Goal: Download file/media

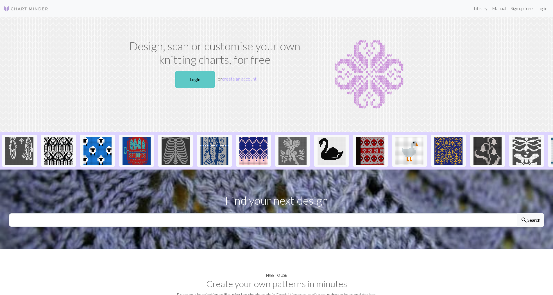
click at [203, 76] on link "Login" at bounding box center [194, 79] width 39 height 17
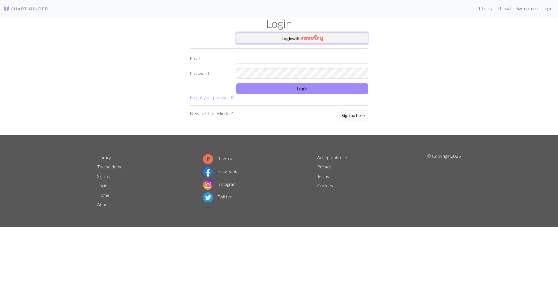
click at [330, 38] on button "Login with" at bounding box center [302, 38] width 132 height 11
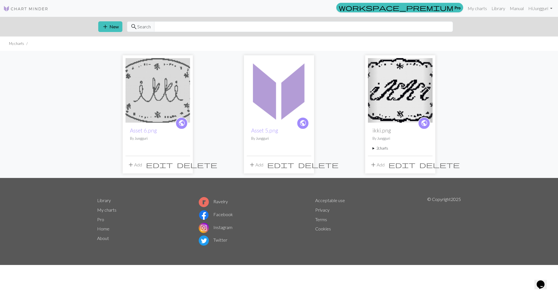
click at [173, 102] on img at bounding box center [158, 90] width 65 height 65
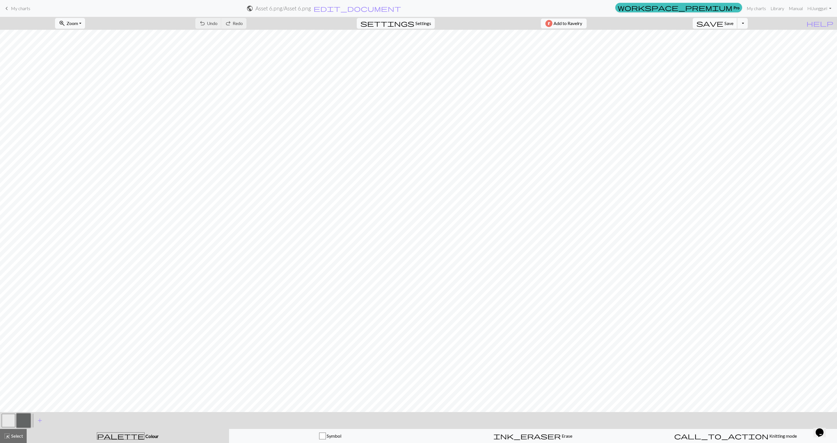
click at [552, 20] on button "save Save Save" at bounding box center [715, 23] width 45 height 11
click at [552, 24] on button "Toggle Dropdown" at bounding box center [743, 23] width 11 height 11
click at [552, 46] on button "save_alt Download" at bounding box center [701, 44] width 93 height 9
click at [552, 22] on button "Toggle Dropdown" at bounding box center [743, 23] width 11 height 11
click at [552, 44] on button "save_alt Download" at bounding box center [701, 44] width 93 height 9
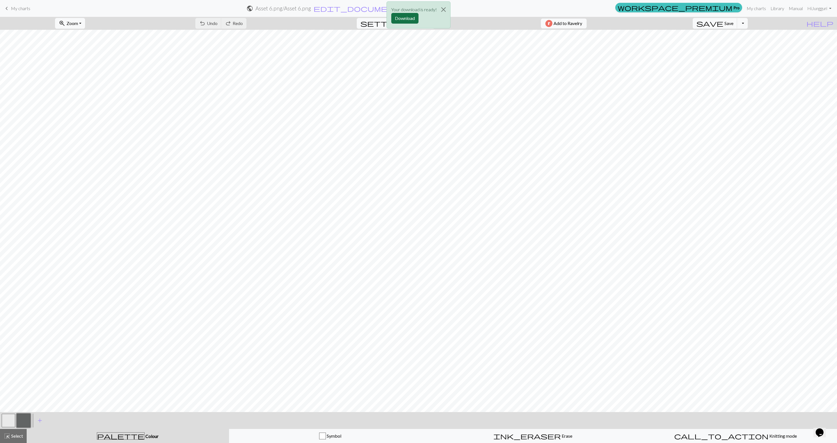
click at [397, 16] on button "Download" at bounding box center [404, 18] width 27 height 11
click at [441, 5] on button "Close" at bounding box center [443, 10] width 13 height 16
click at [7, 295] on button "button" at bounding box center [8, 419] width 13 height 13
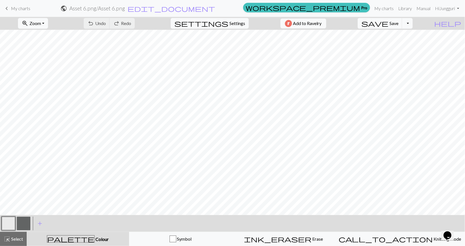
click at [22, 225] on button "button" at bounding box center [23, 223] width 13 height 13
click at [7, 224] on button "button" at bounding box center [8, 223] width 13 height 13
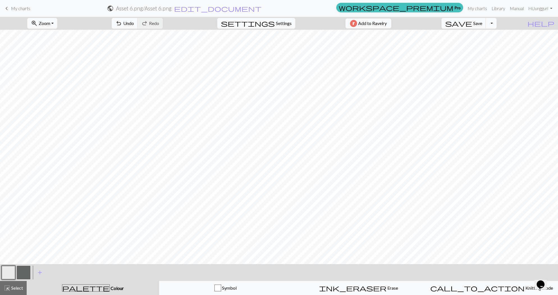
click at [497, 22] on button "Toggle Dropdown" at bounding box center [491, 23] width 11 height 11
click at [482, 44] on button "save_alt Download" at bounding box center [450, 44] width 93 height 9
click at [256, 15] on button "Download" at bounding box center [265, 18] width 27 height 11
